Goal: Transaction & Acquisition: Purchase product/service

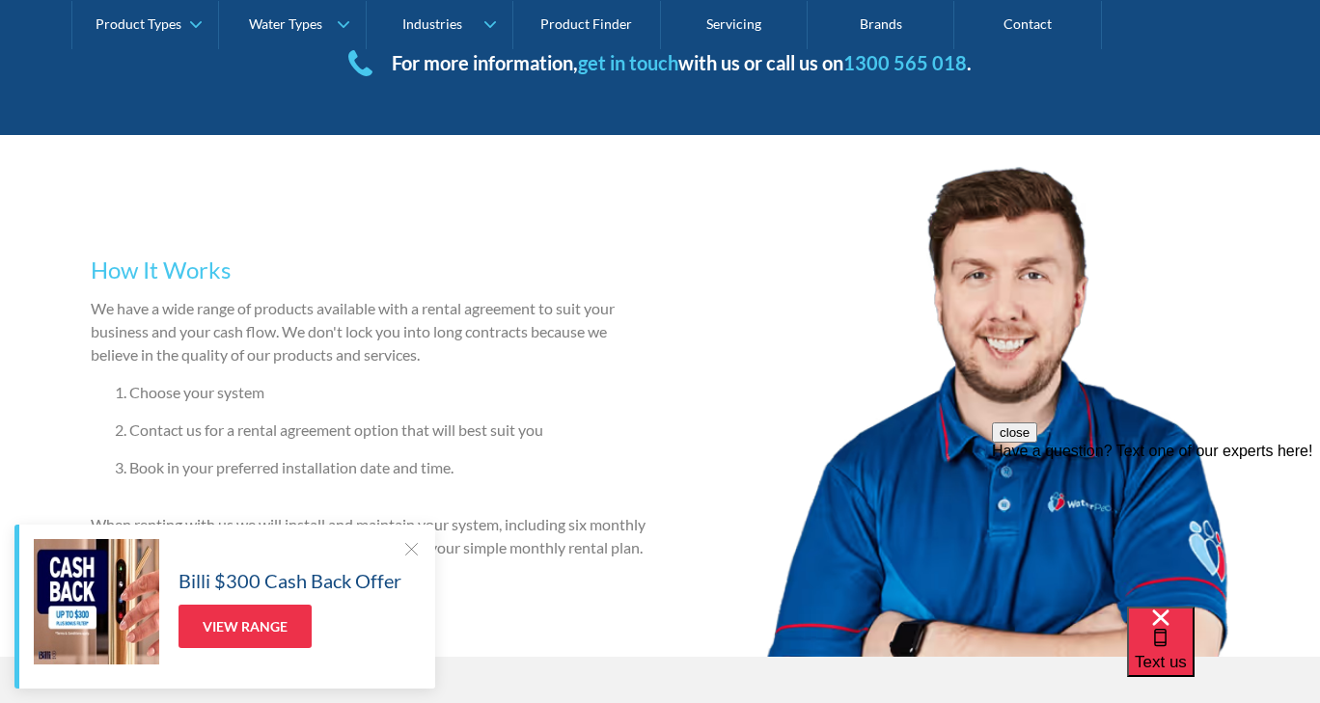
scroll to position [1027, 0]
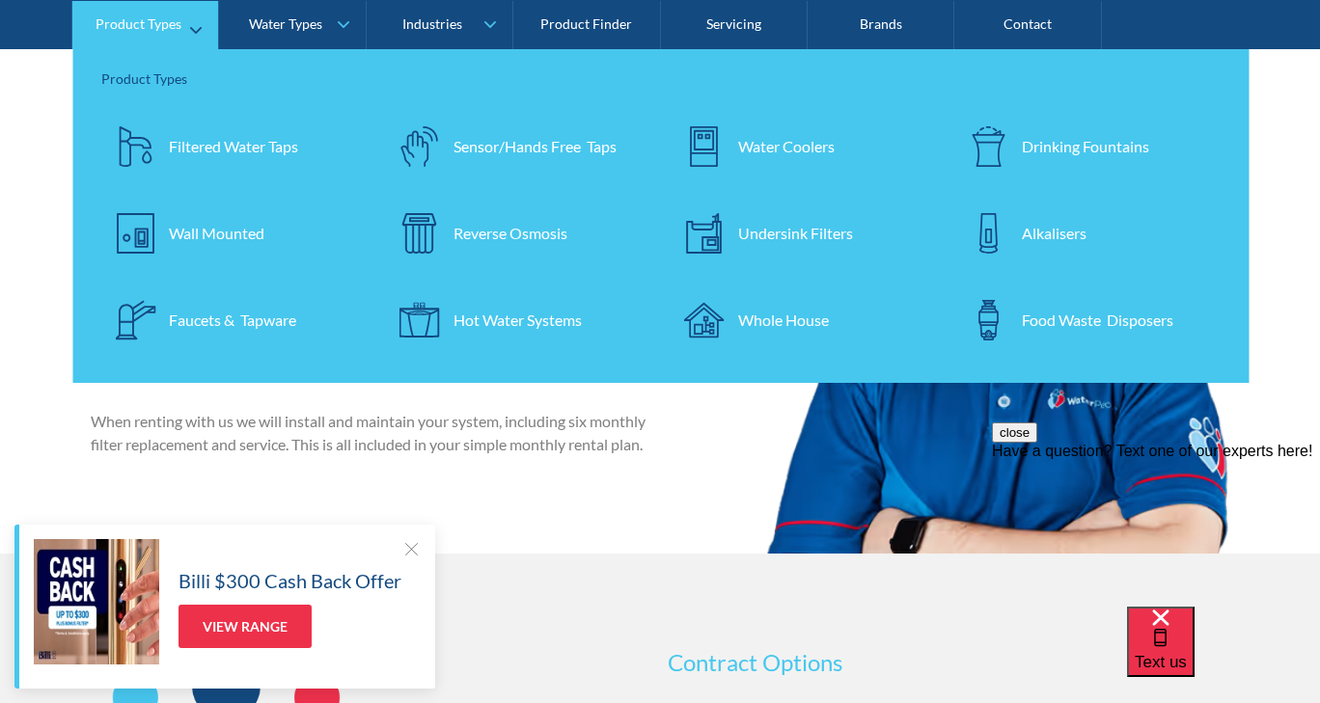
click at [1022, 145] on div "Drinking Fountains" at bounding box center [1085, 145] width 127 height 23
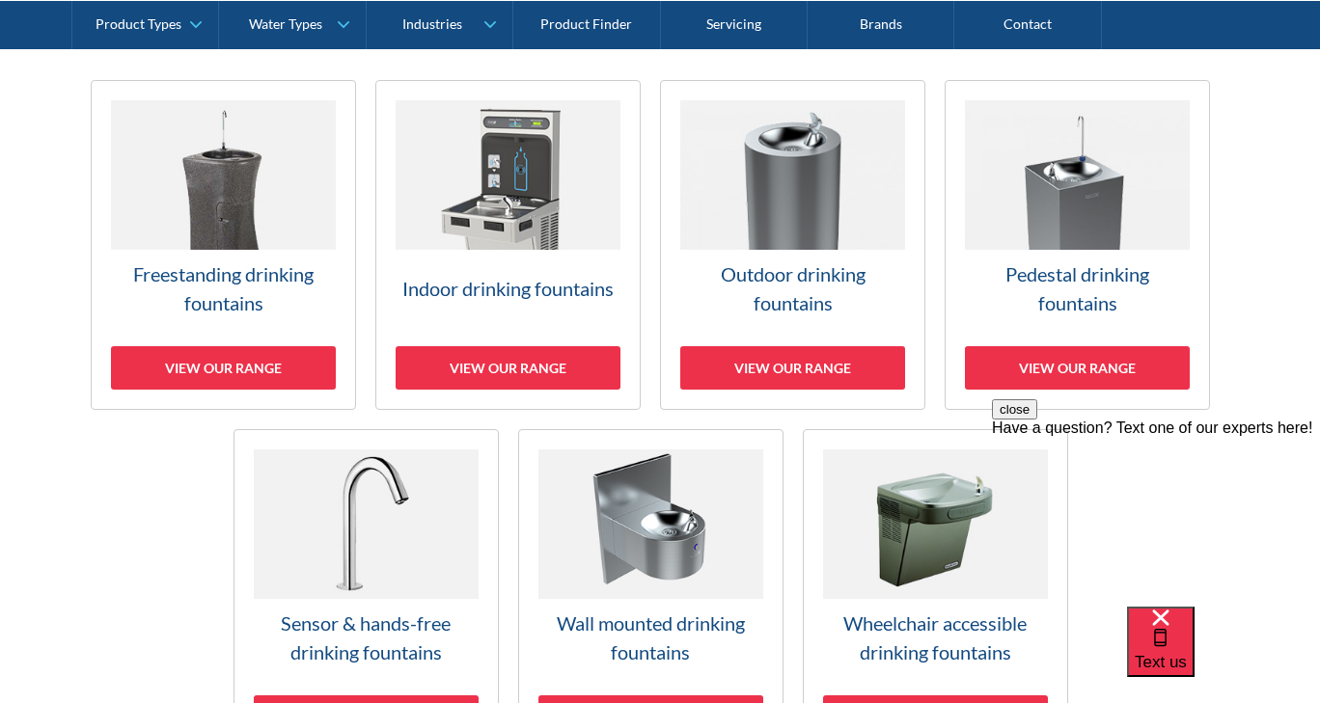
scroll to position [675, 0]
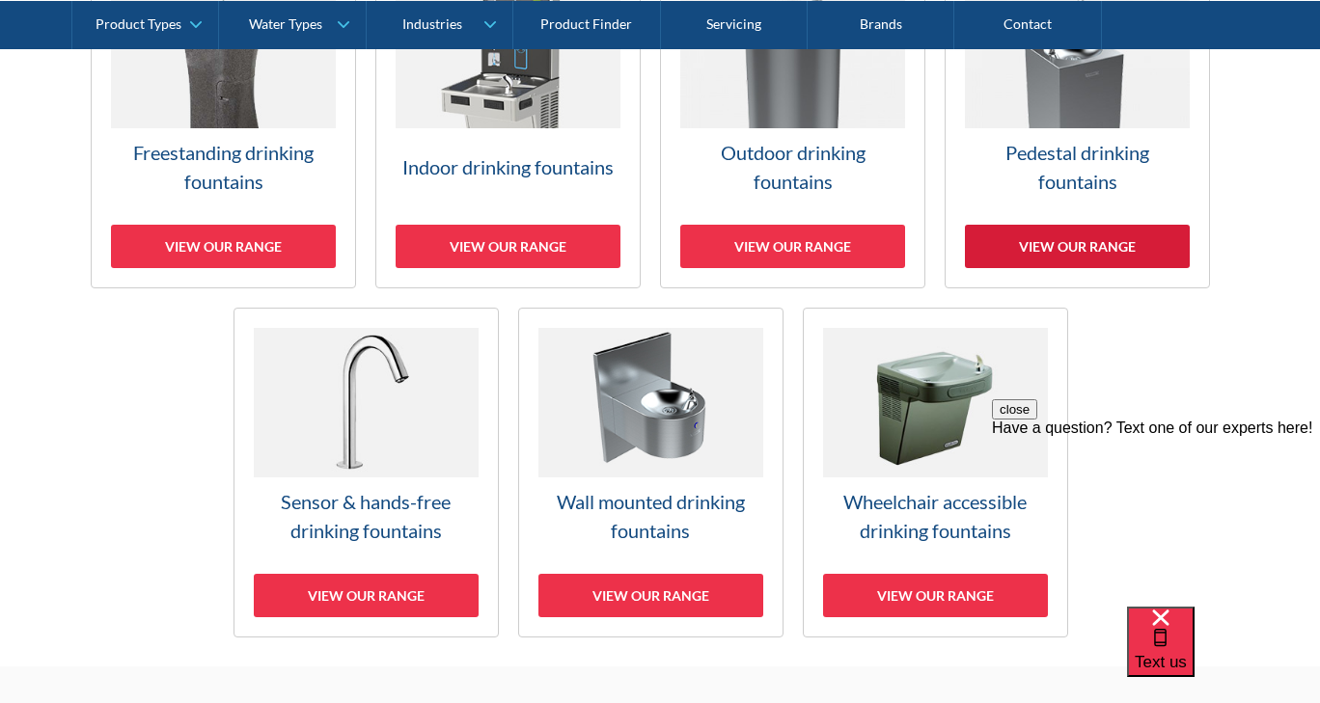
click at [1067, 251] on div "View our range" at bounding box center [1077, 246] width 225 height 43
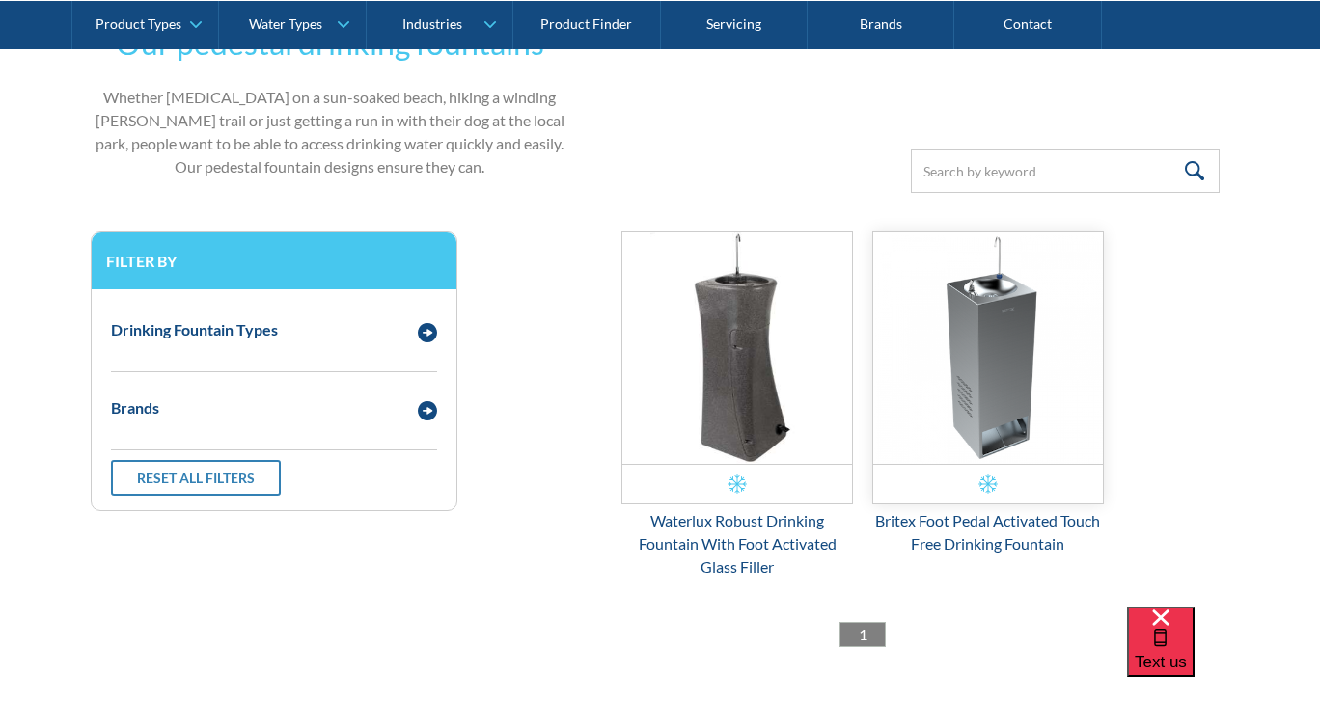
click at [978, 357] on img "Email Form 3" at bounding box center [988, 349] width 230 height 232
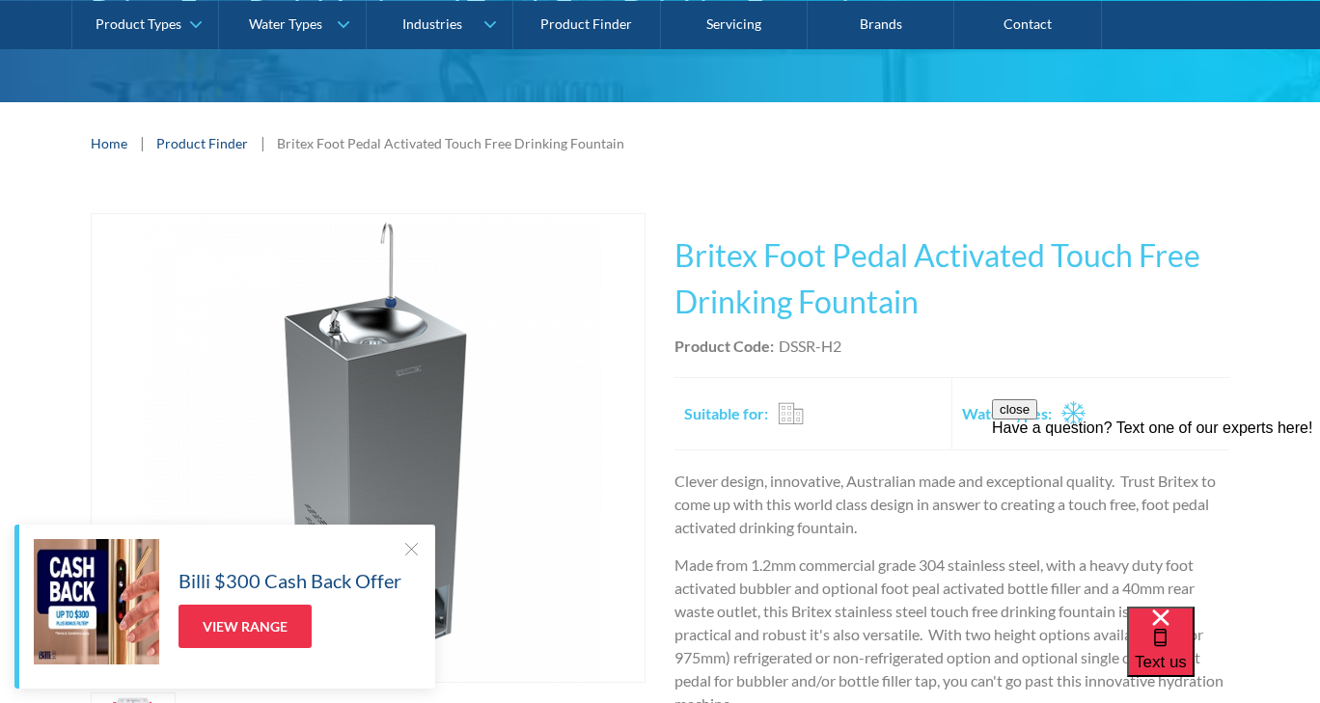
scroll to position [193, 0]
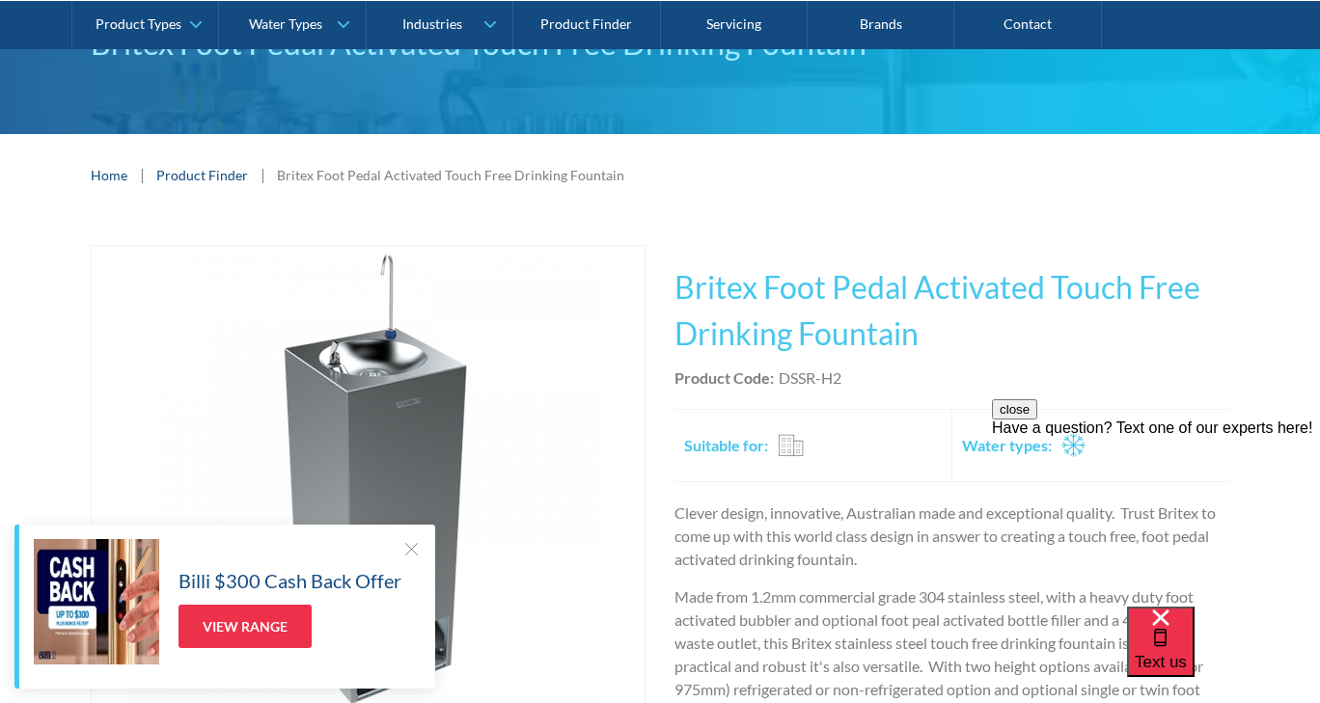
click at [1009, 439] on div "close Have a question? Text one of our experts here!" at bounding box center [1156, 515] width 328 height 232
click at [859, 449] on div "Suitable for: Residential Commercial Travel" at bounding box center [815, 446] width 262 height 62
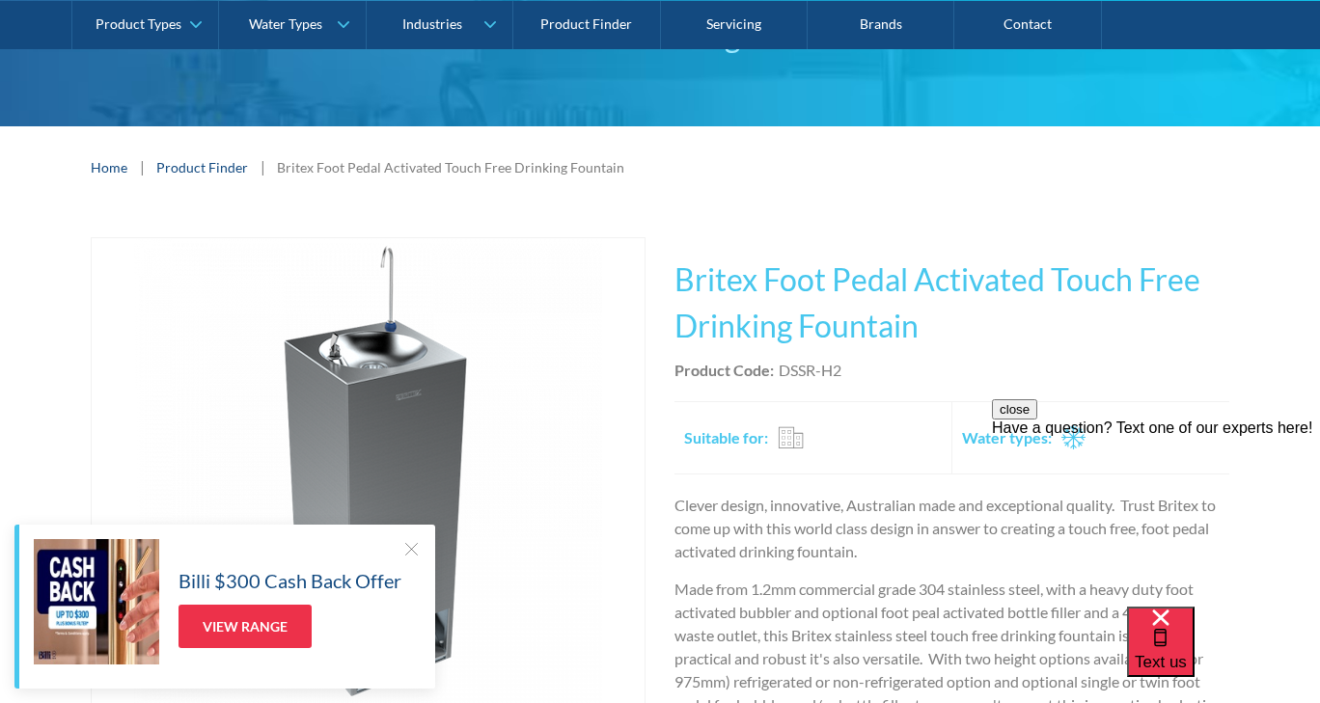
scroll to position [386, 0]
